Goal: Navigation & Orientation: Find specific page/section

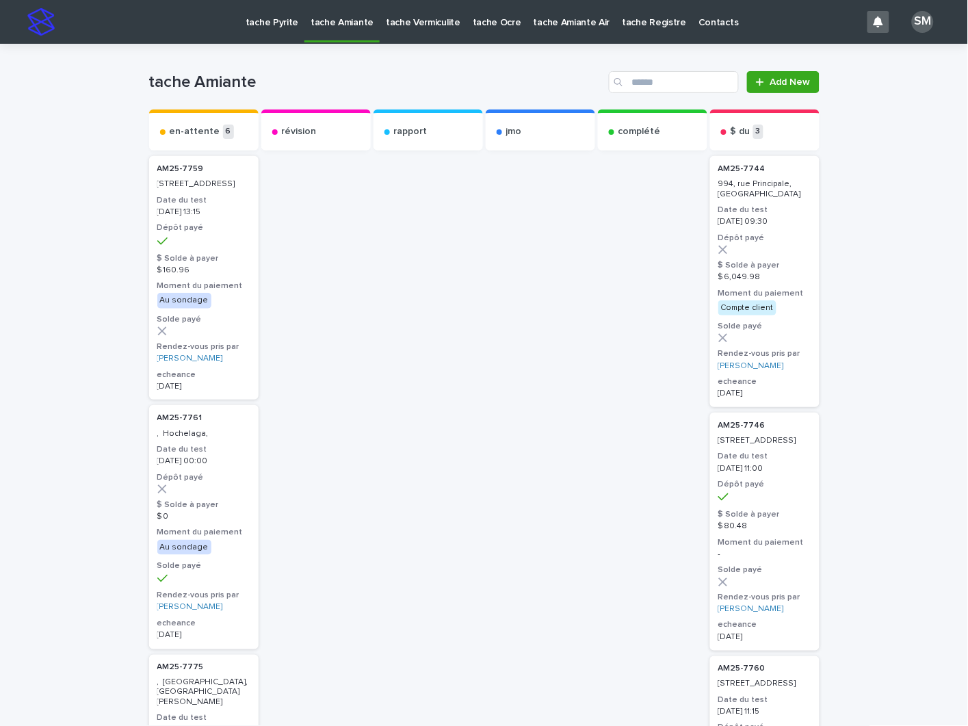
click at [284, 21] on p "tache Pyrite" at bounding box center [272, 14] width 53 height 29
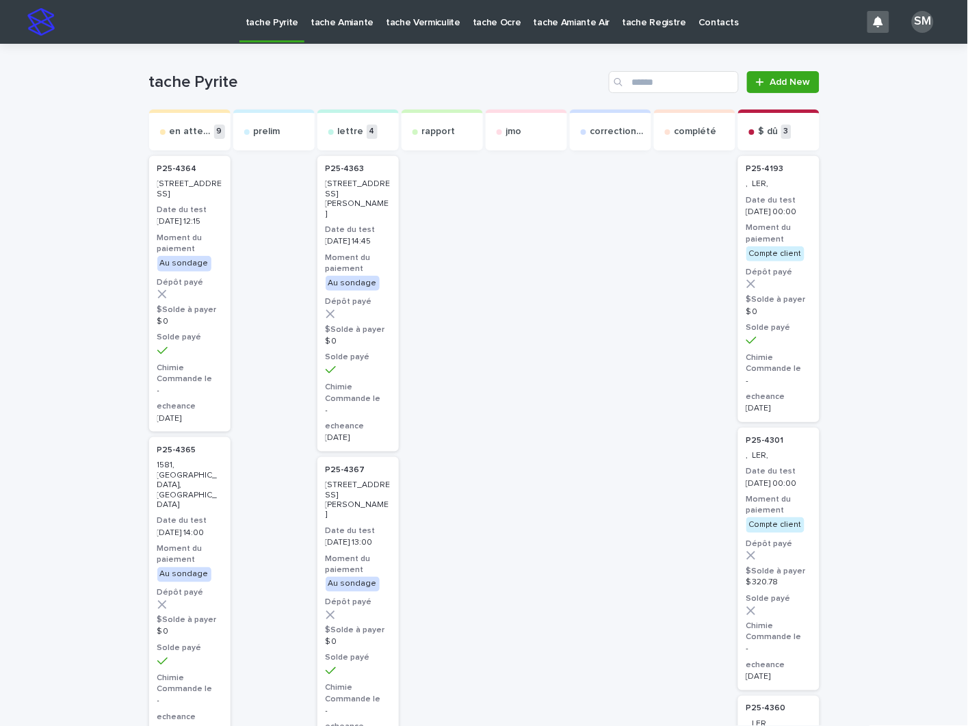
click at [341, 20] on p "tache Amiante" at bounding box center [342, 14] width 63 height 29
